Goal: Task Accomplishment & Management: Manage account settings

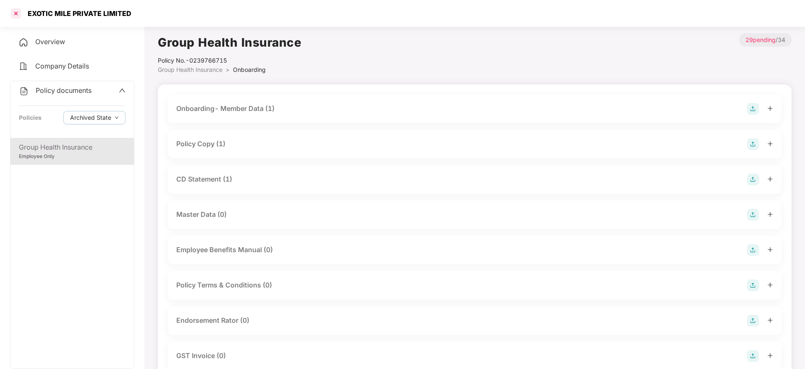
click at [16, 16] on div at bounding box center [15, 13] width 13 height 13
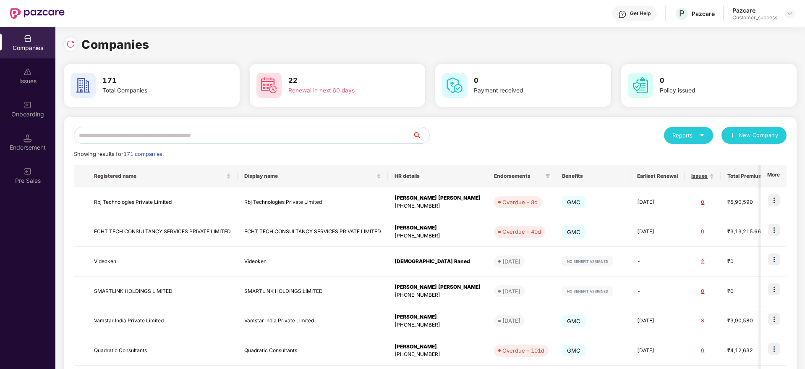
click at [218, 131] on input "text" at bounding box center [243, 135] width 339 height 17
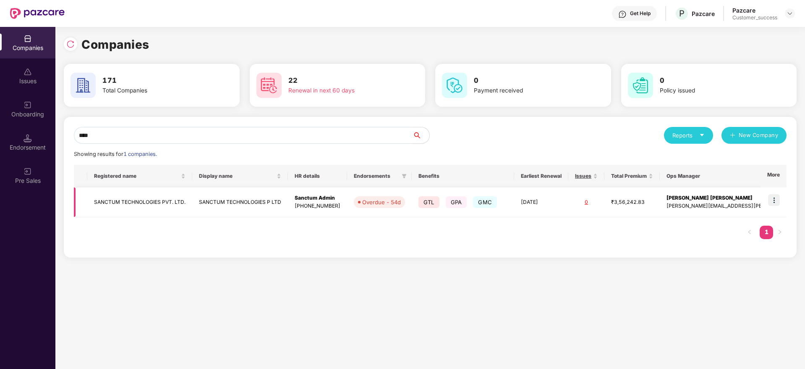
type input "****"
drag, startPoint x: 775, startPoint y: 202, endPoint x: 773, endPoint y: 209, distance: 7.0
click at [775, 203] on img at bounding box center [774, 200] width 12 height 12
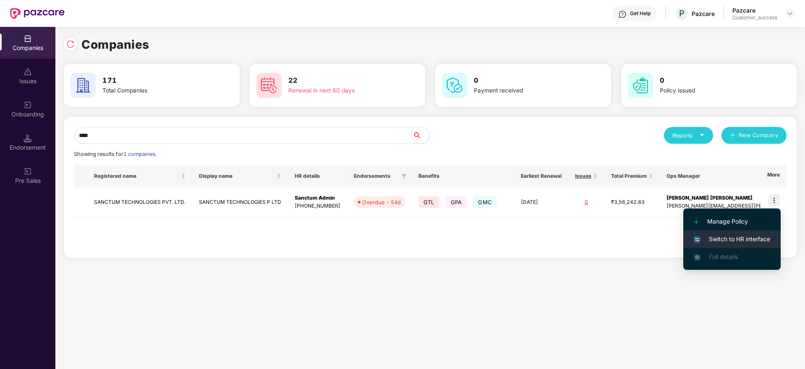
click at [749, 244] on li "Switch to HR interface" at bounding box center [732, 239] width 97 height 18
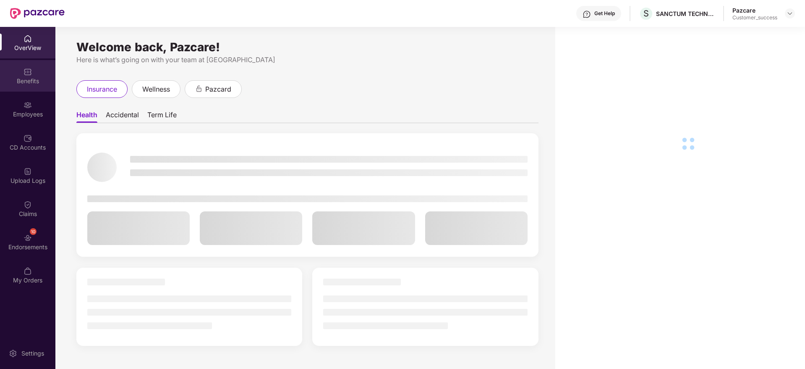
click at [24, 77] on div "Benefits" at bounding box center [27, 81] width 55 height 8
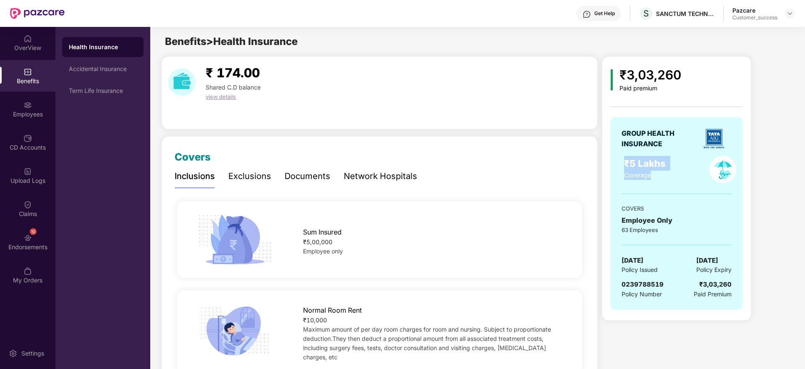
drag, startPoint x: 623, startPoint y: 161, endPoint x: 692, endPoint y: 173, distance: 70.3
click at [692, 173] on div "₹5 Lakhs Coverage" at bounding box center [659, 169] width 80 height 27
click at [25, 244] on div "Endorsements" at bounding box center [27, 247] width 55 height 8
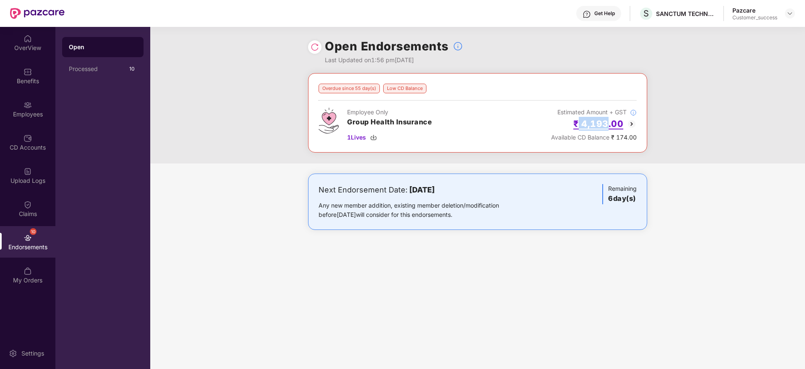
copy h2 "4,193"
drag, startPoint x: 581, startPoint y: 122, endPoint x: 620, endPoint y: 156, distance: 52.4
click at [620, 156] on div "Overdue since 55 day(s) Low CD Balance Employee Only Group Health Insurance 1 L…" at bounding box center [477, 118] width 655 height 90
